Goal: Task Accomplishment & Management: Use online tool/utility

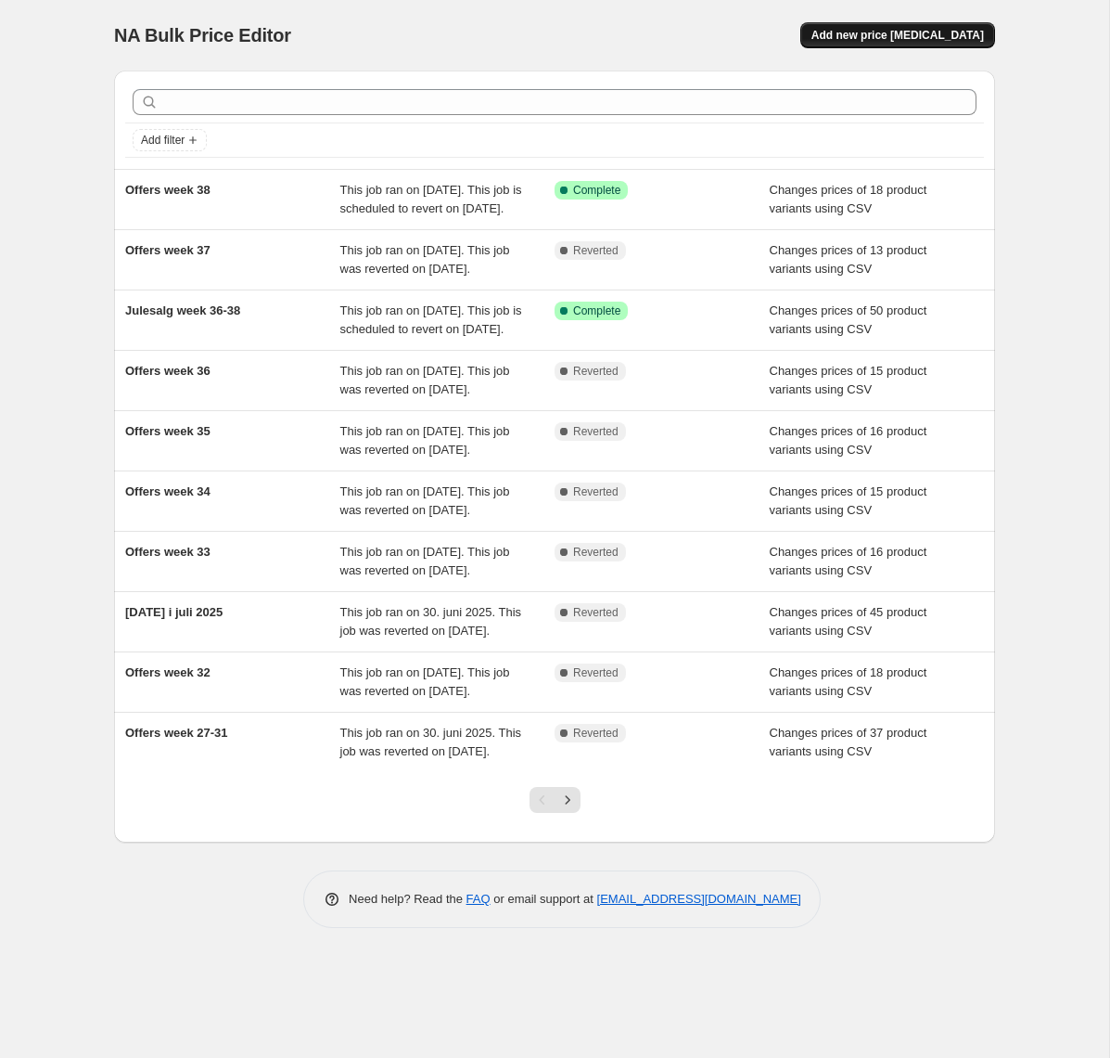
click at [931, 33] on span "Add new price change job" at bounding box center [898, 35] width 173 height 15
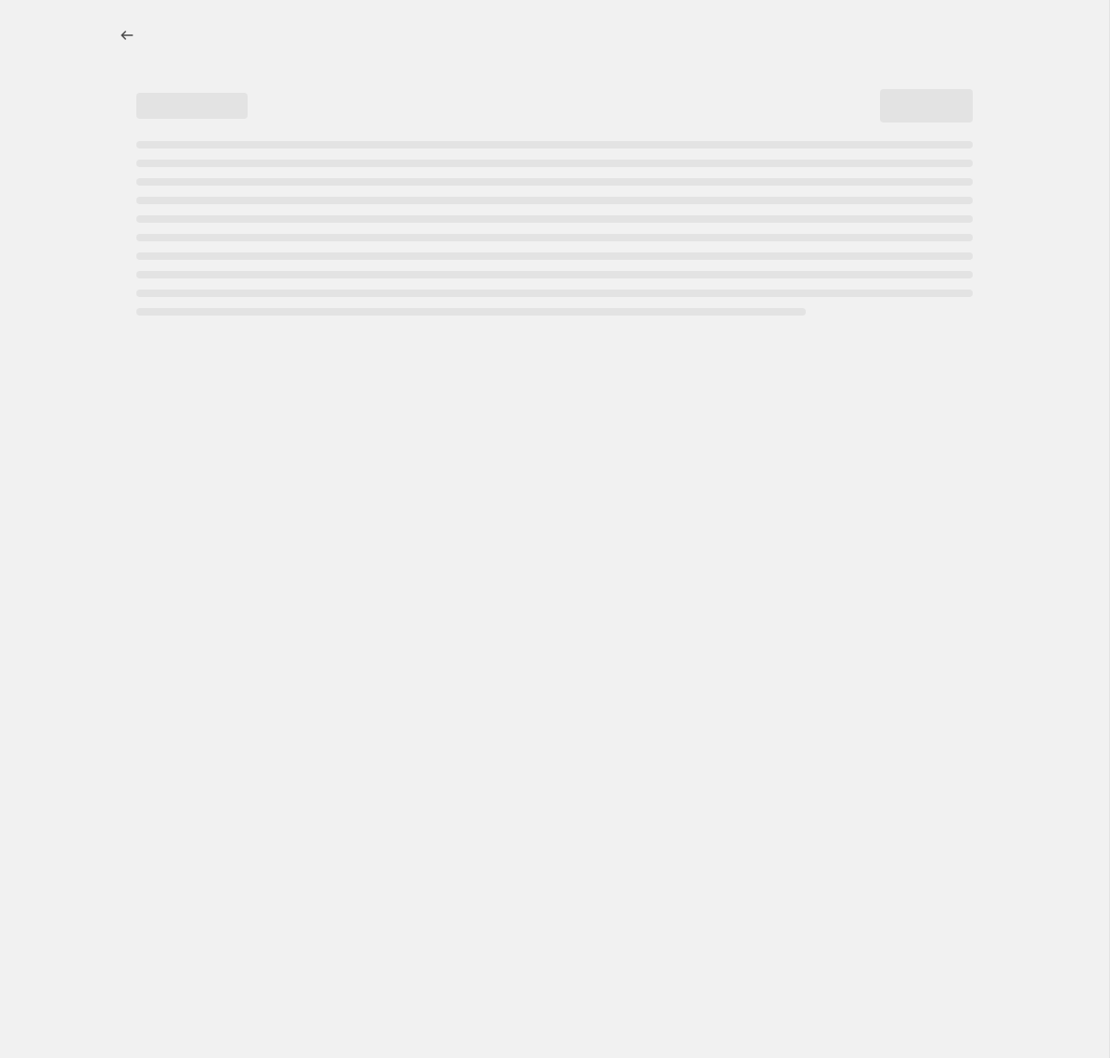
select select "percentage"
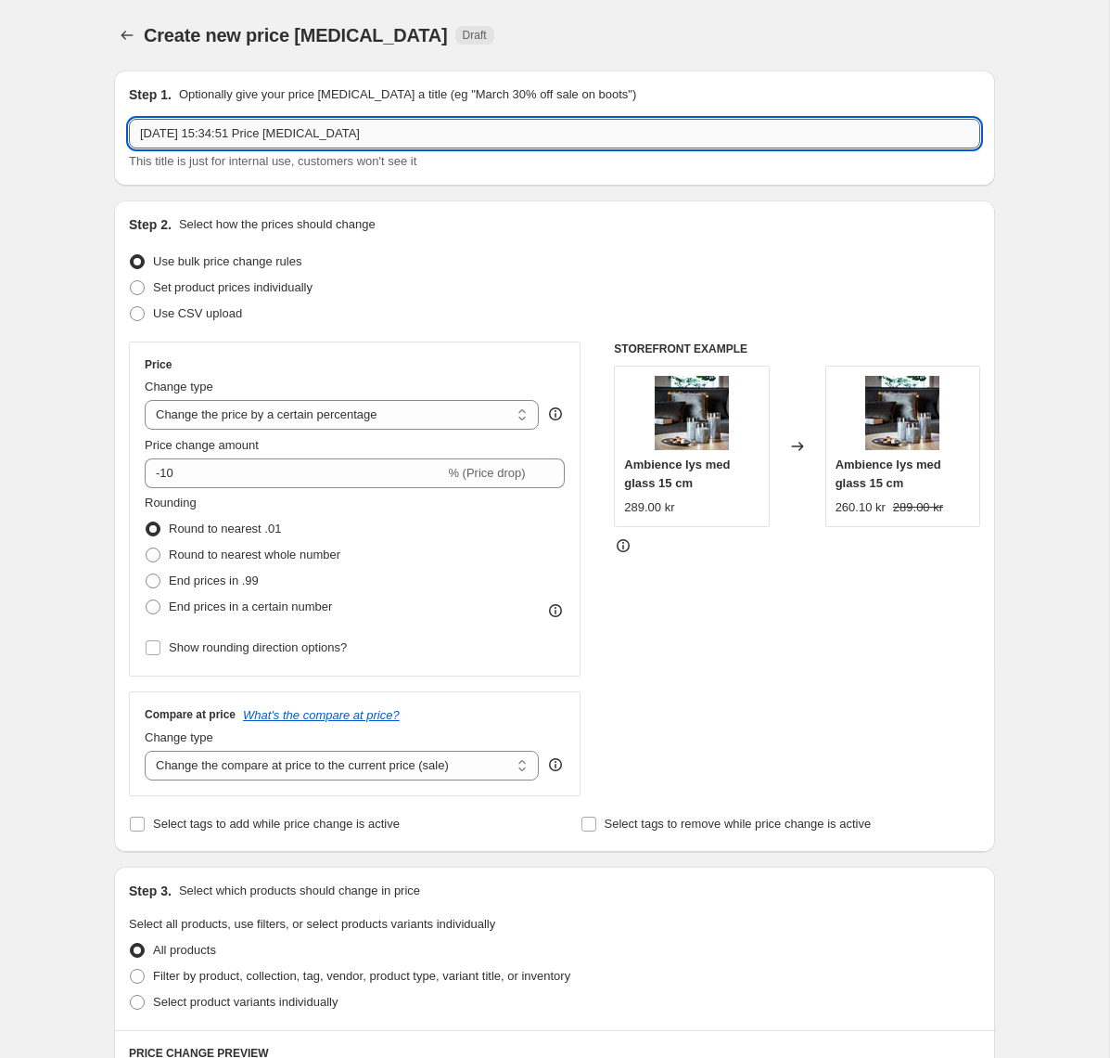
drag, startPoint x: 461, startPoint y: 122, endPoint x: 468, endPoint y: 132, distance: 11.3
click at [461, 123] on input "19. sep. 2025, 15:34:51 Price change job" at bounding box center [555, 134] width 852 height 30
drag, startPoint x: 181, startPoint y: 134, endPoint x: 475, endPoint y: 129, distance: 294.1
click at [475, 129] on input "Offers 19. sep. 2025, 15:34:51 Price change job" at bounding box center [555, 134] width 852 height 30
type input "Offers week 39"
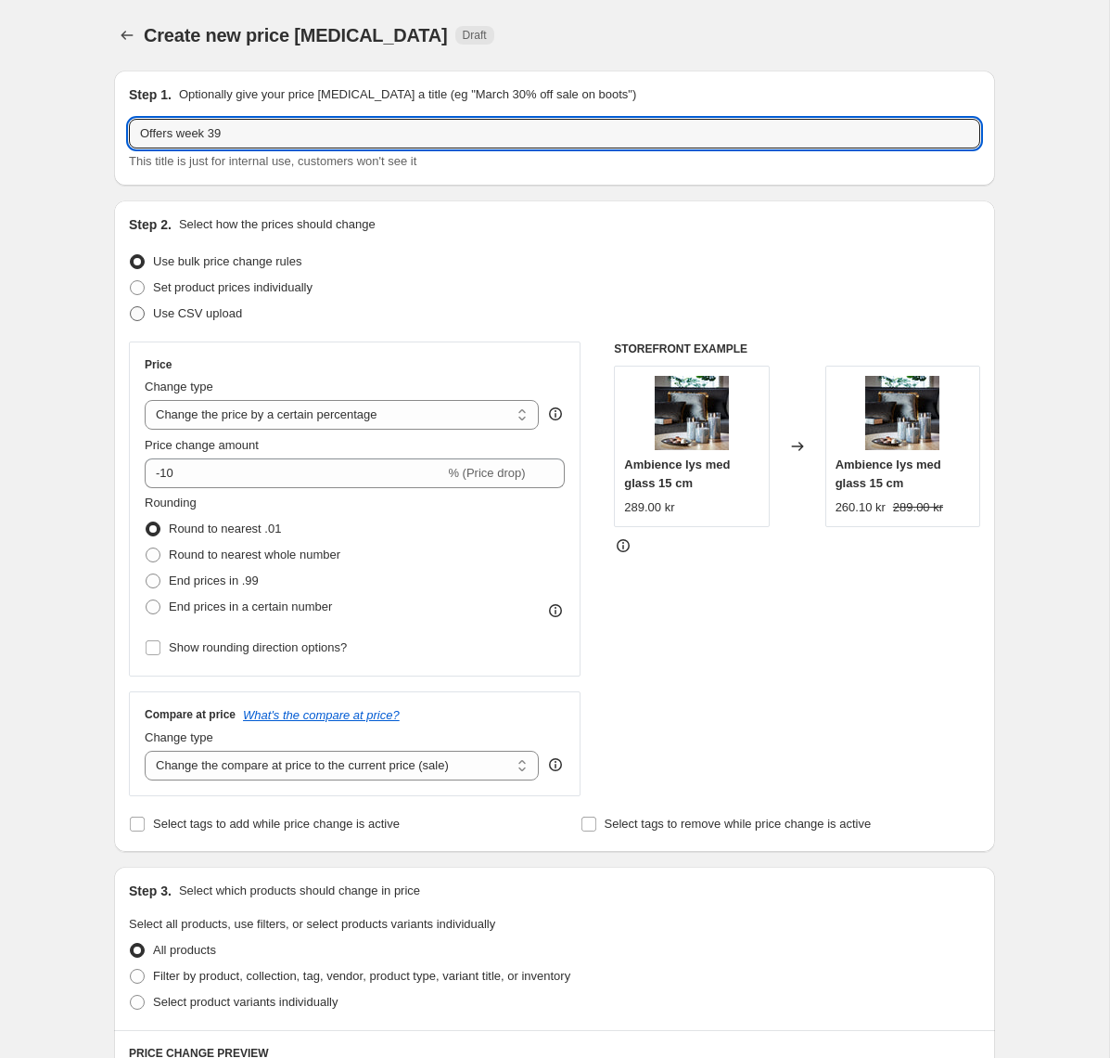
click at [140, 311] on span at bounding box center [137, 313] width 15 height 15
click at [131, 307] on input "Use CSV upload" at bounding box center [130, 306] width 1 height 1
radio input "true"
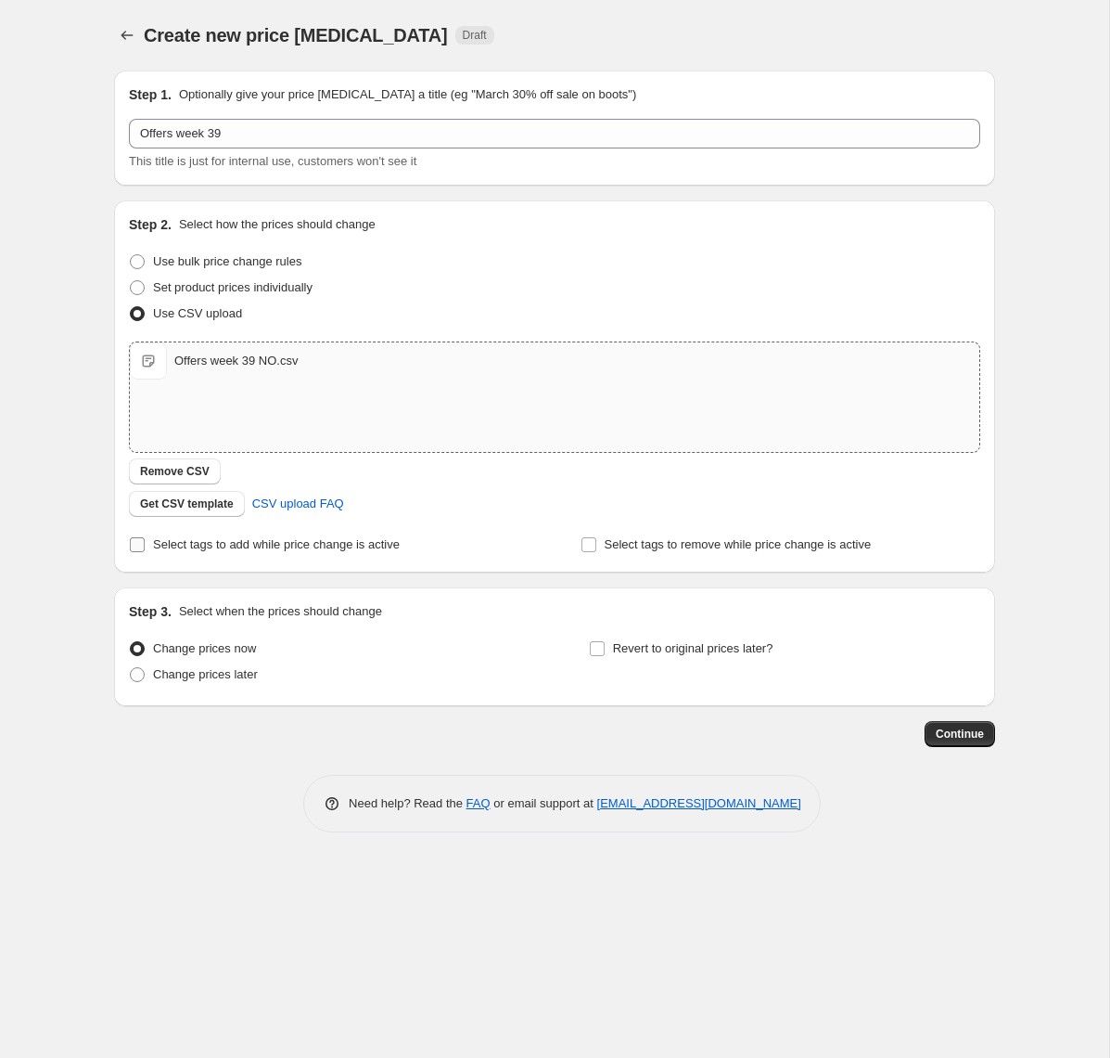
click at [137, 549] on input "Select tags to add while price change is active" at bounding box center [137, 544] width 15 height 15
checkbox input "true"
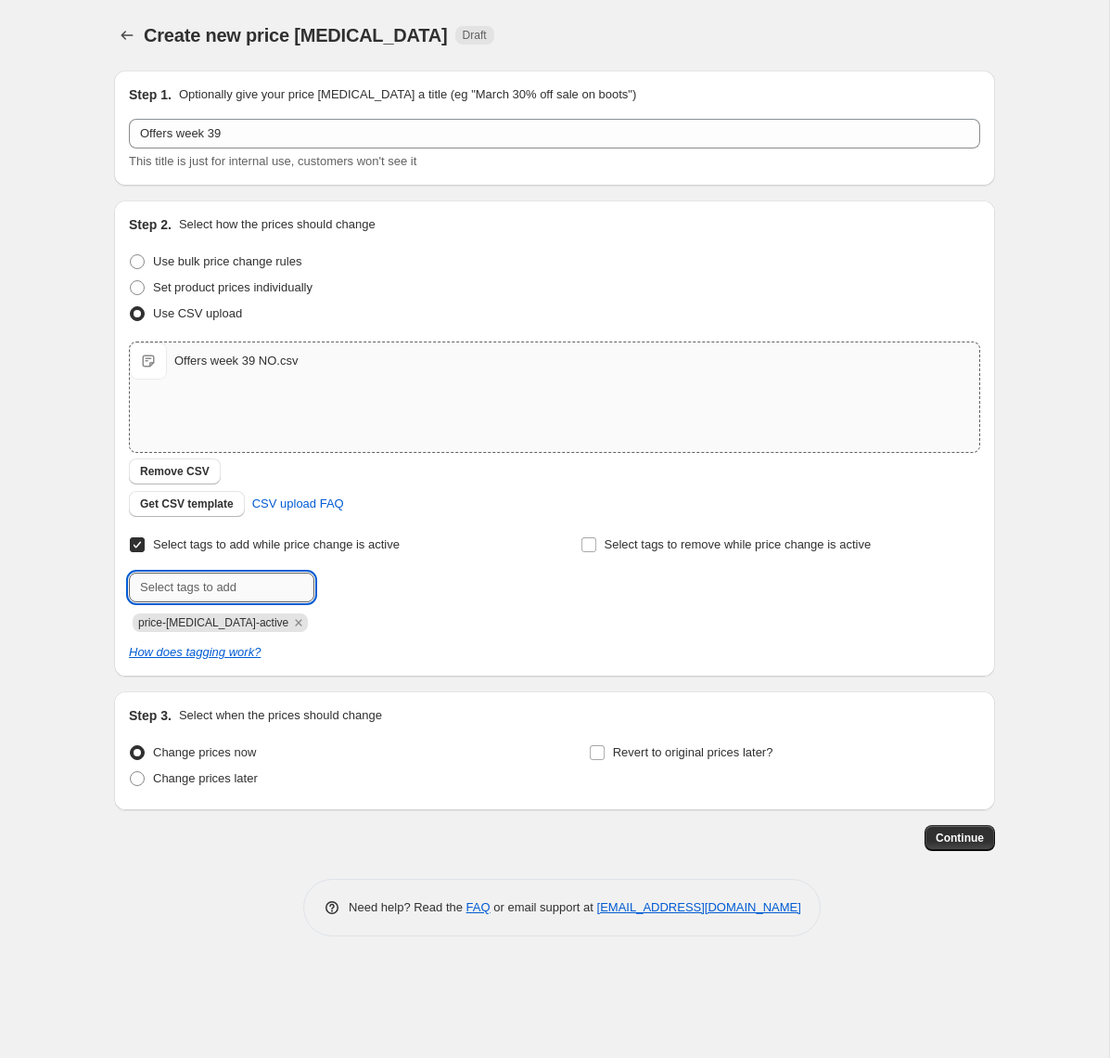
click at [212, 586] on input "text" at bounding box center [222, 587] width 186 height 30
type input "campaign_weekly"
click at [356, 590] on span "Add campaign_wee..." at bounding box center [386, 585] width 113 height 15
click at [135, 783] on span at bounding box center [137, 778] width 15 height 15
click at [131, 772] on input "Change prices later" at bounding box center [130, 771] width 1 height 1
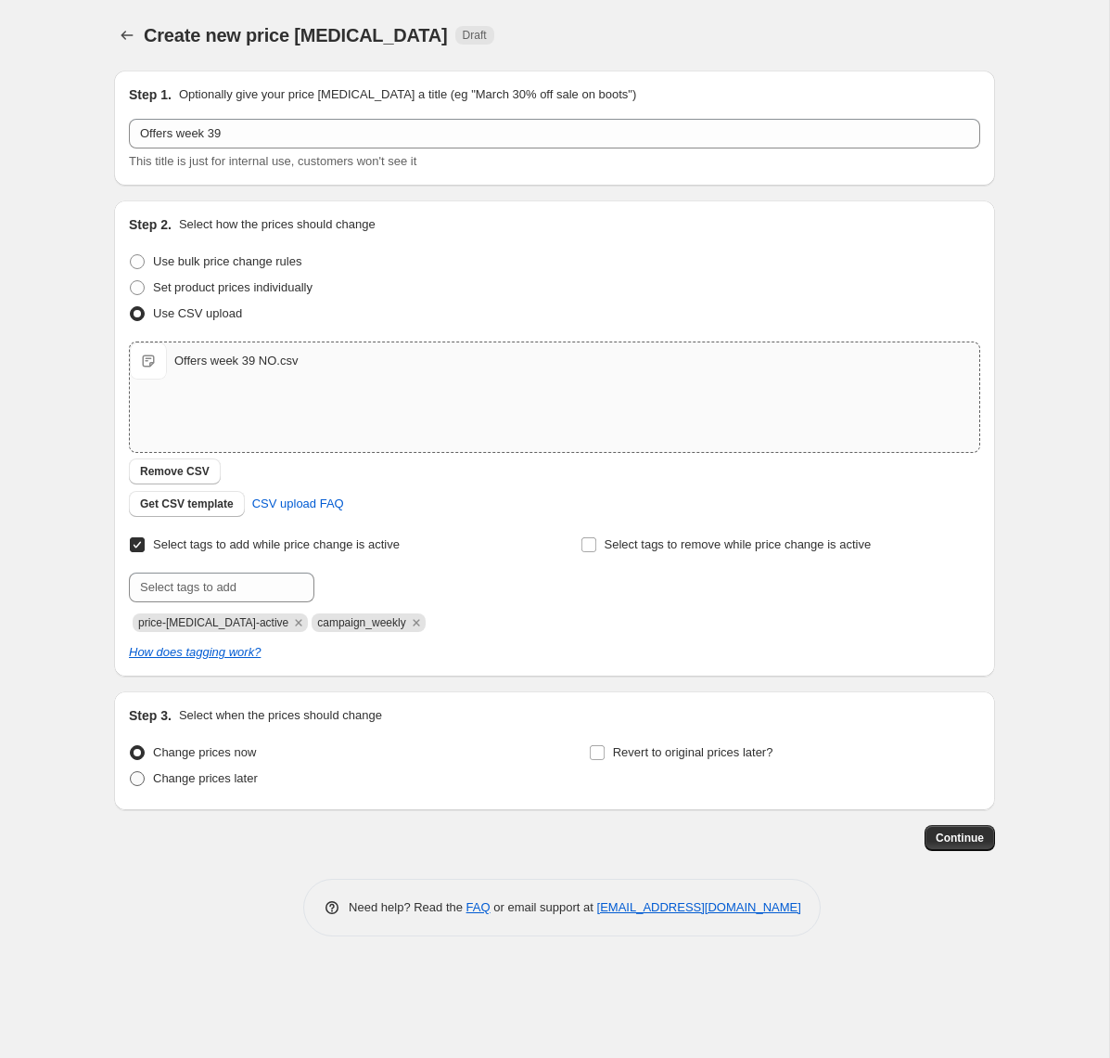
radio input "true"
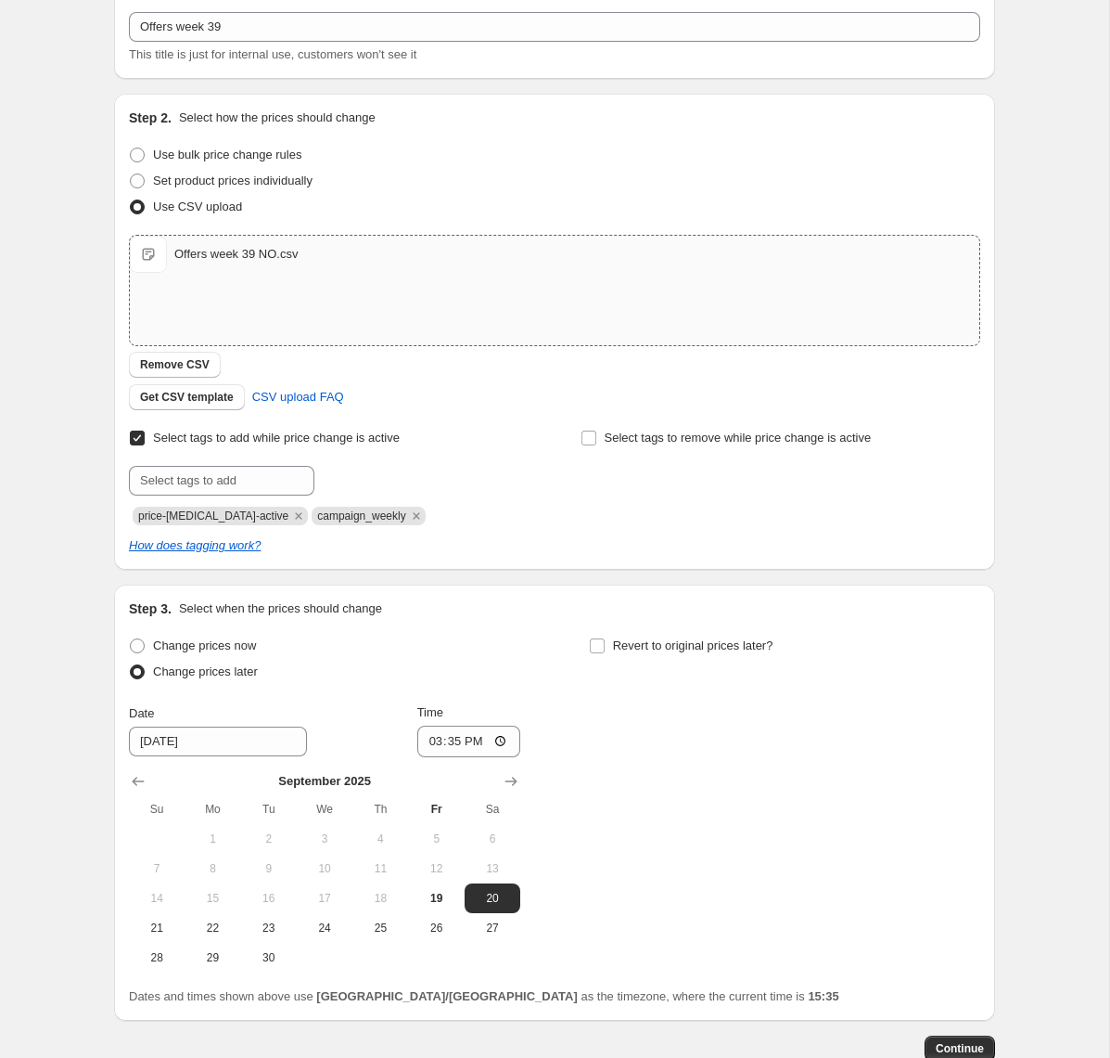
scroll to position [222, 0]
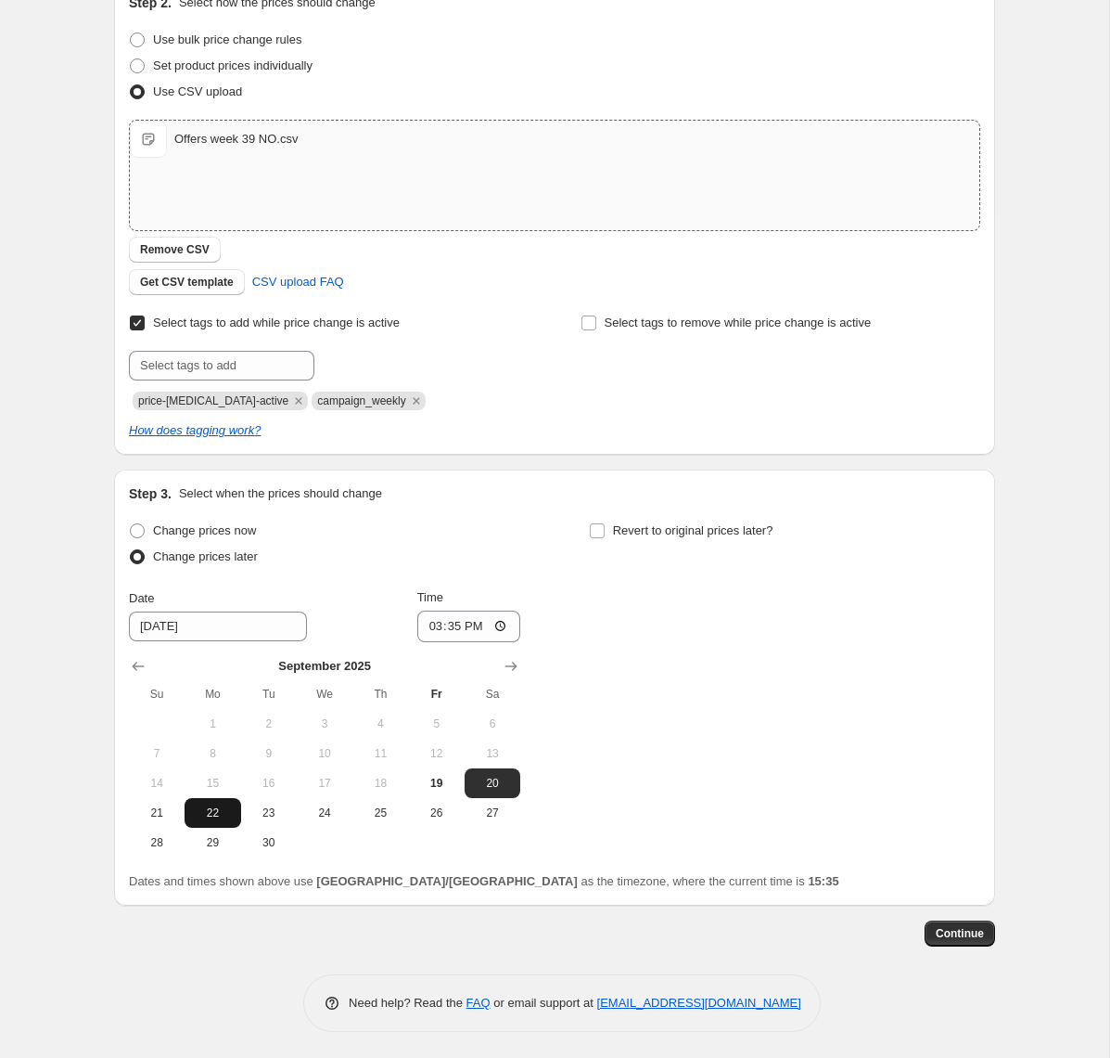
click at [207, 813] on span "22" at bounding box center [212, 812] width 41 height 15
type input "9/22/2025"
click at [475, 628] on input "15:35" at bounding box center [469, 626] width 104 height 32
type input "15:00"
click at [601, 531] on input "Revert to original prices later?" at bounding box center [597, 530] width 15 height 15
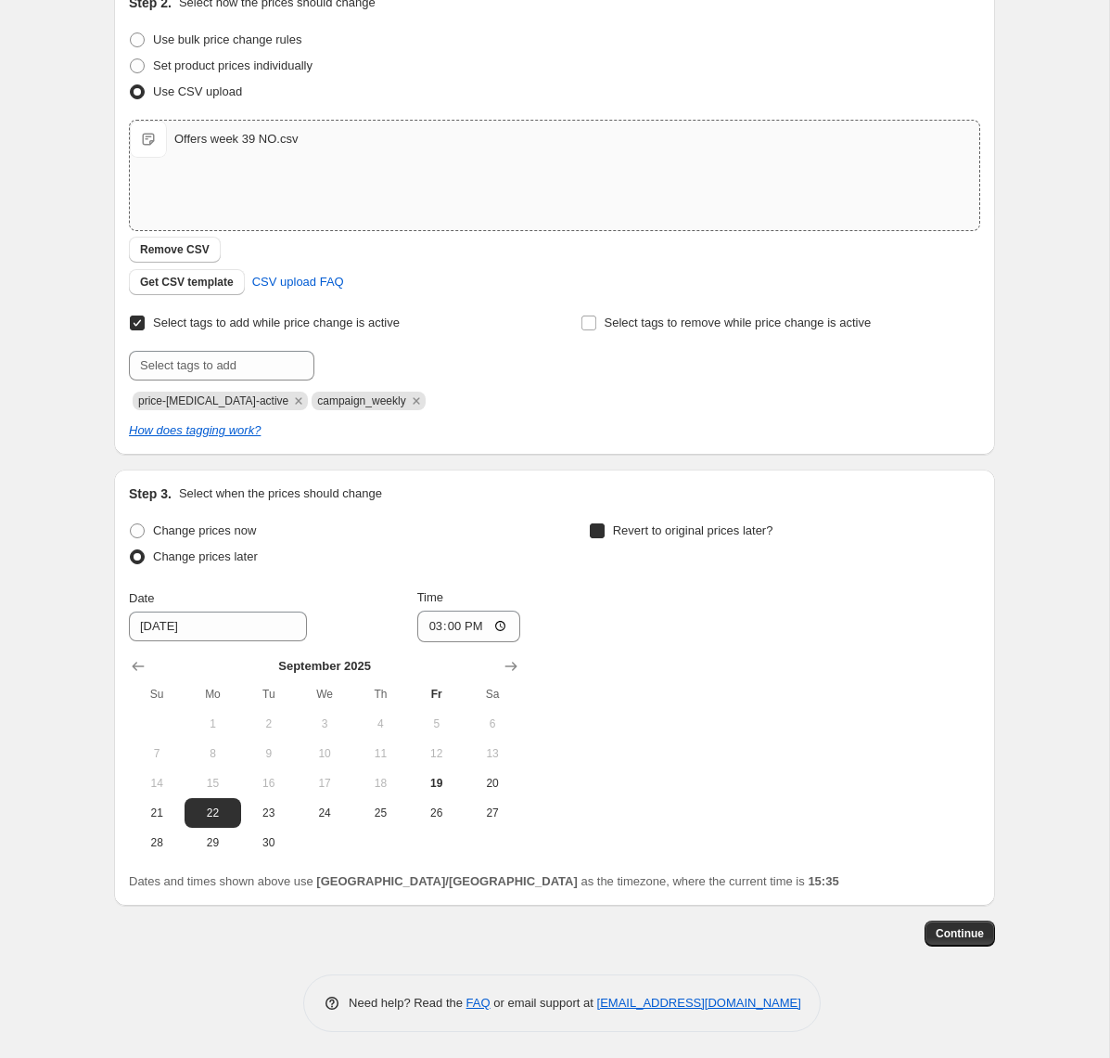
checkbox input "true"
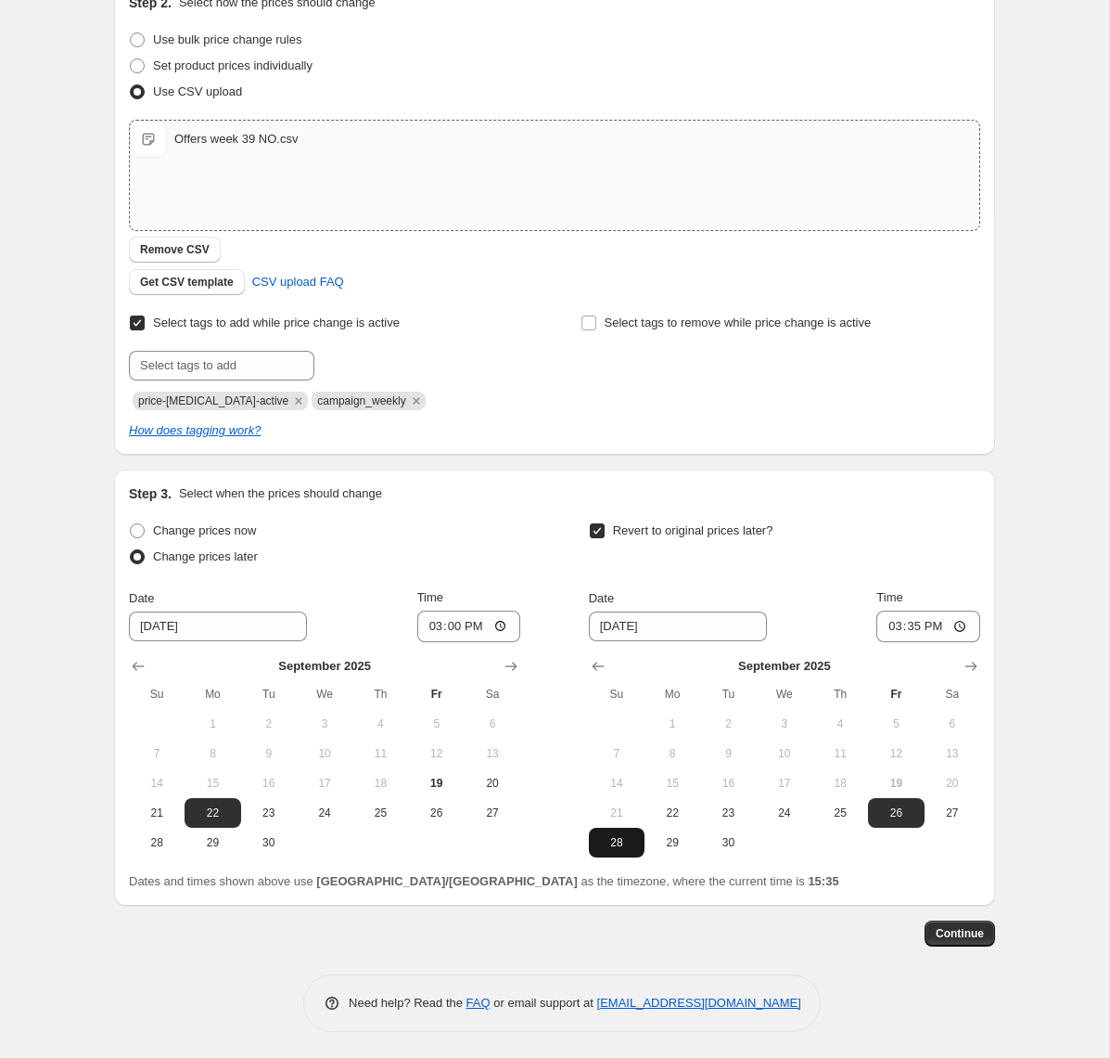
click at [609, 840] on span "28" at bounding box center [616, 842] width 41 height 15
click at [679, 840] on span "29" at bounding box center [672, 842] width 41 height 15
type input "9/29/2025"
click at [934, 626] on input "15:35" at bounding box center [929, 626] width 104 height 32
type input "14:55"
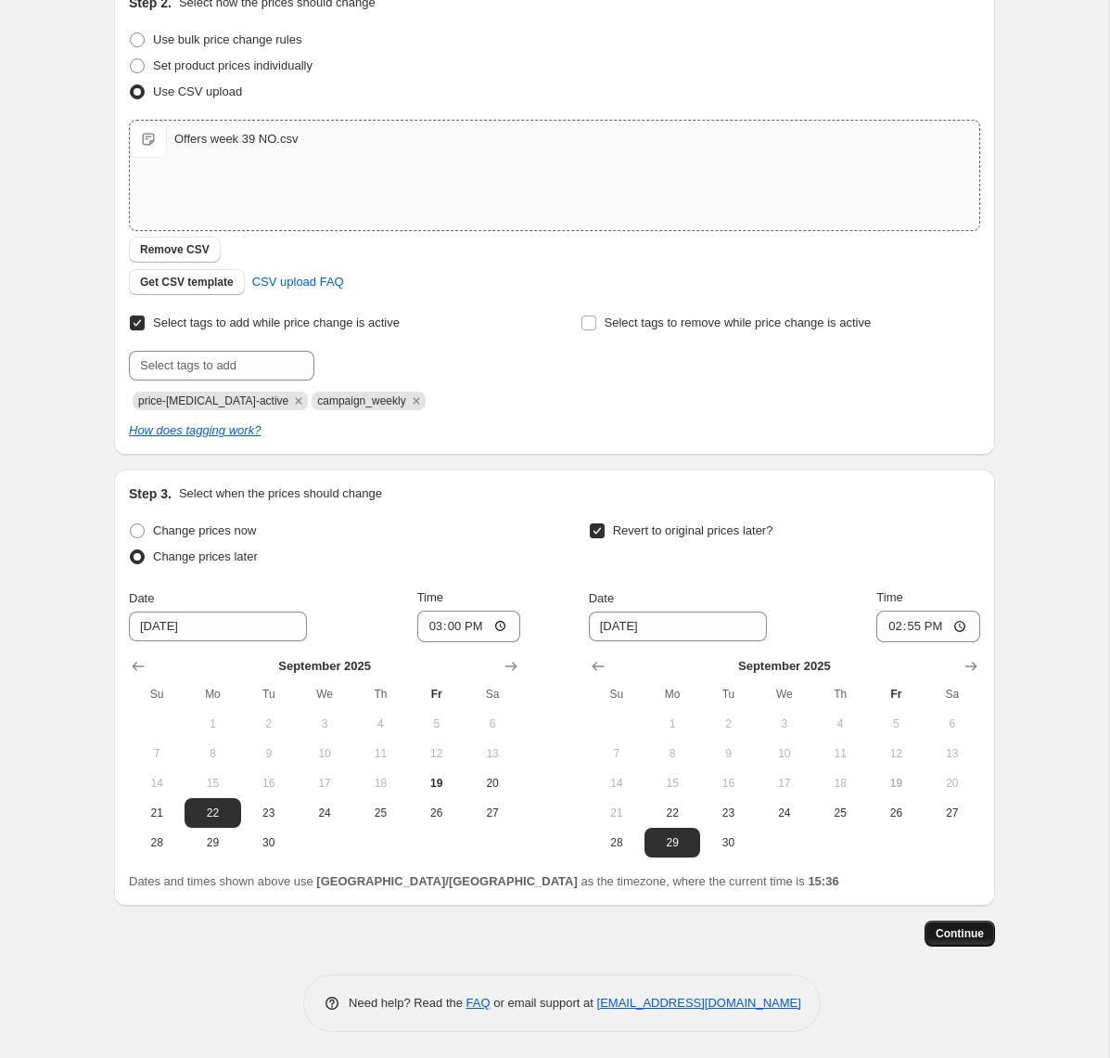
click at [957, 930] on span "Continue" at bounding box center [960, 933] width 48 height 15
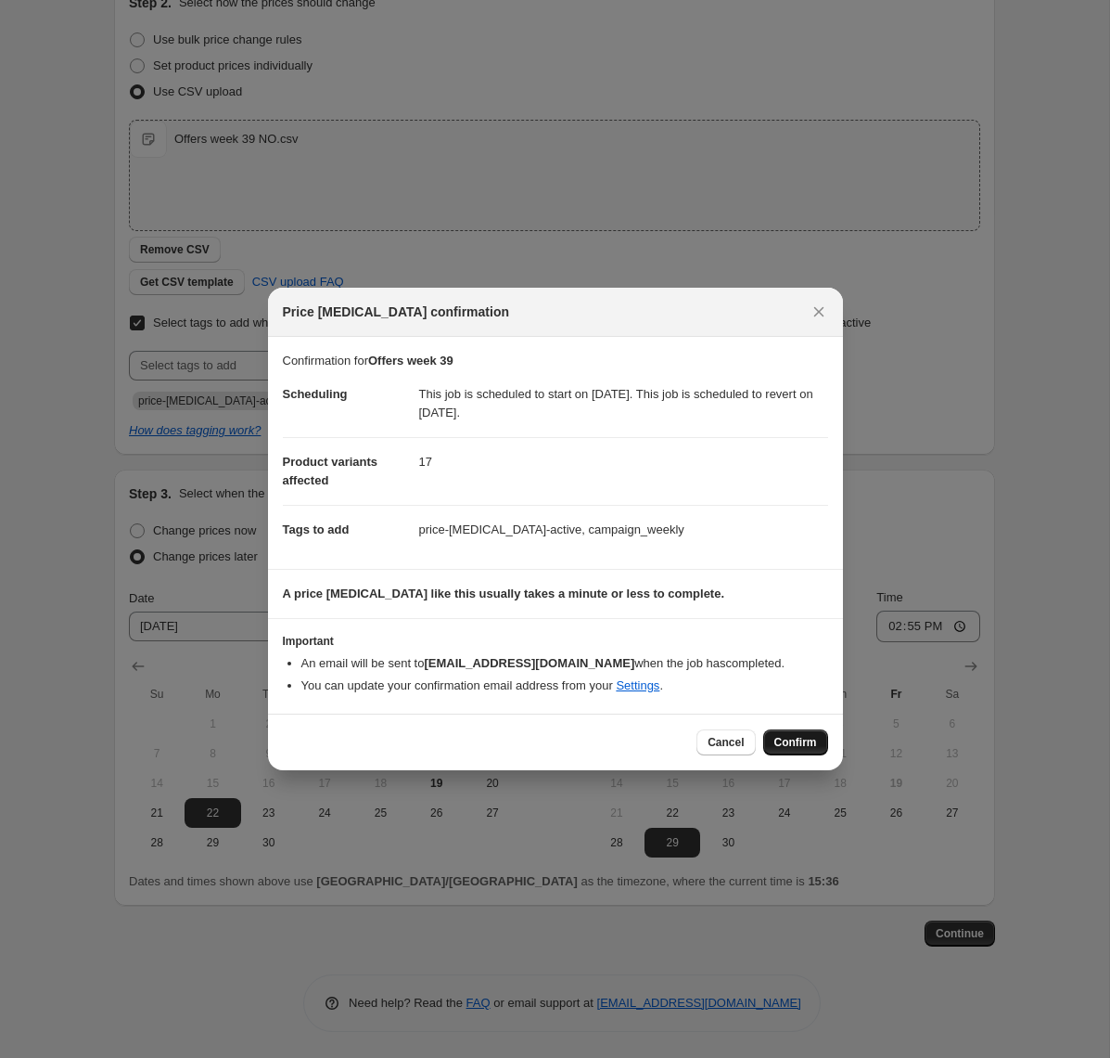
click at [798, 740] on span "Confirm" at bounding box center [796, 742] width 43 height 15
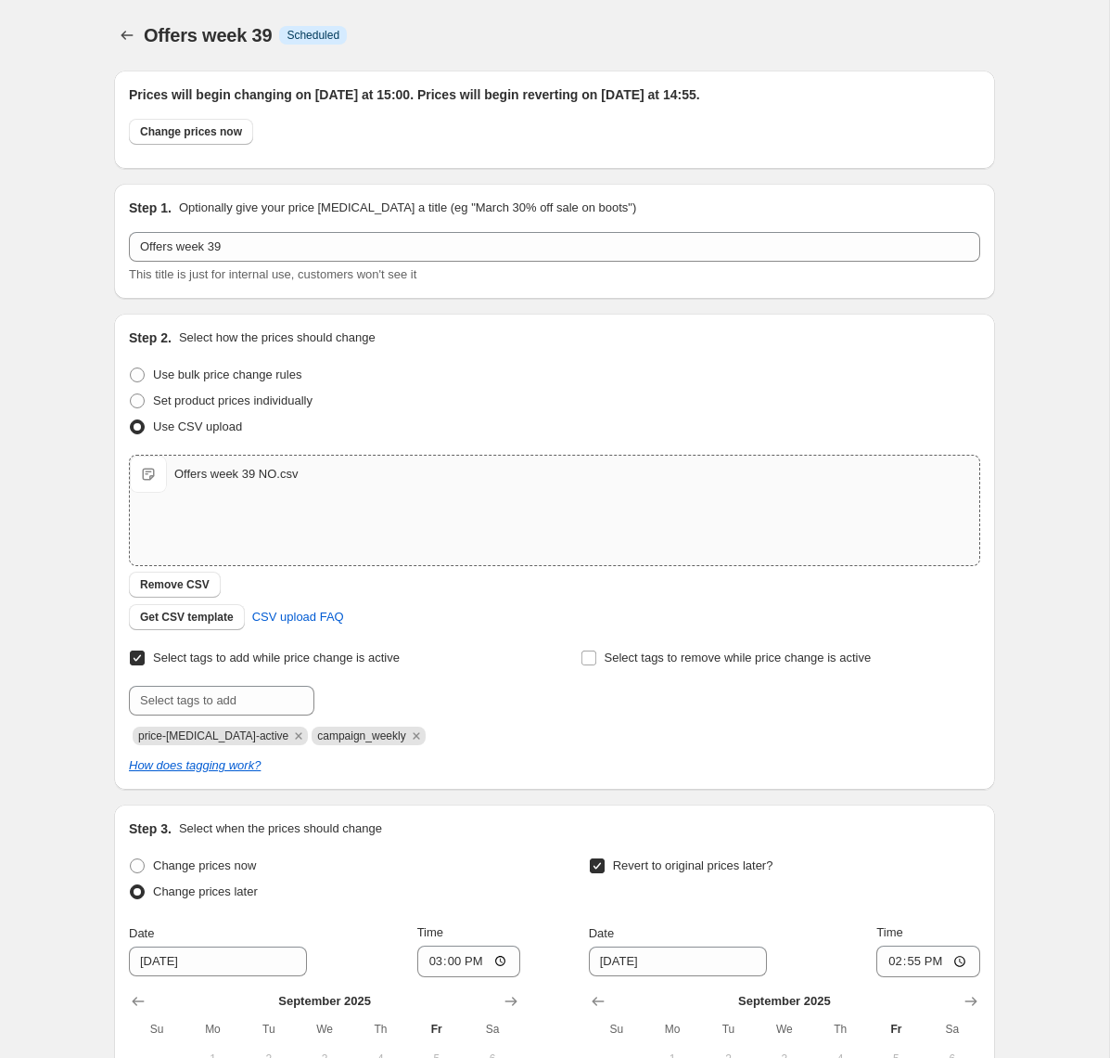
type input "Offers week 39"
click at [124, 36] on icon "Price change jobs" at bounding box center [127, 35] width 19 height 19
